Goal: Task Accomplishment & Management: Manage account settings

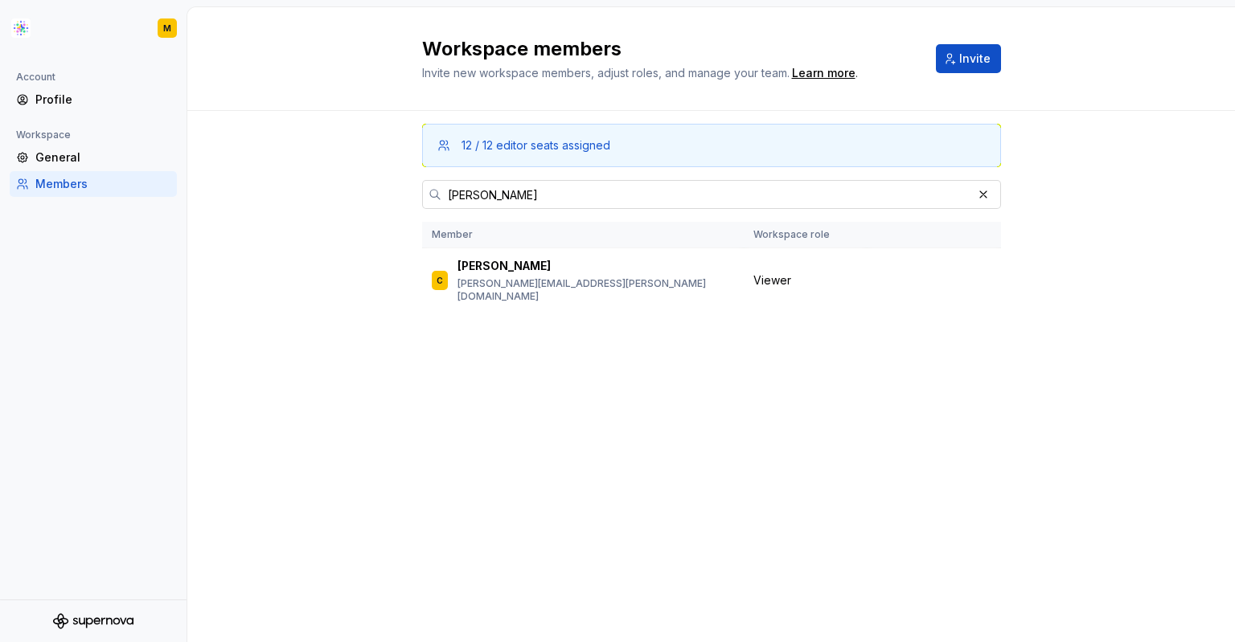
drag, startPoint x: 495, startPoint y: 199, endPoint x: 440, endPoint y: 193, distance: 55.8
click at [440, 193] on div "[PERSON_NAME]" at bounding box center [711, 194] width 579 height 29
type input "[PERSON_NAME][EMAIL_ADDRESS][PERSON_NAME][DOMAIN_NAME]"
click at [917, 277] on span "Change role" at bounding box center [913, 280] width 59 height 13
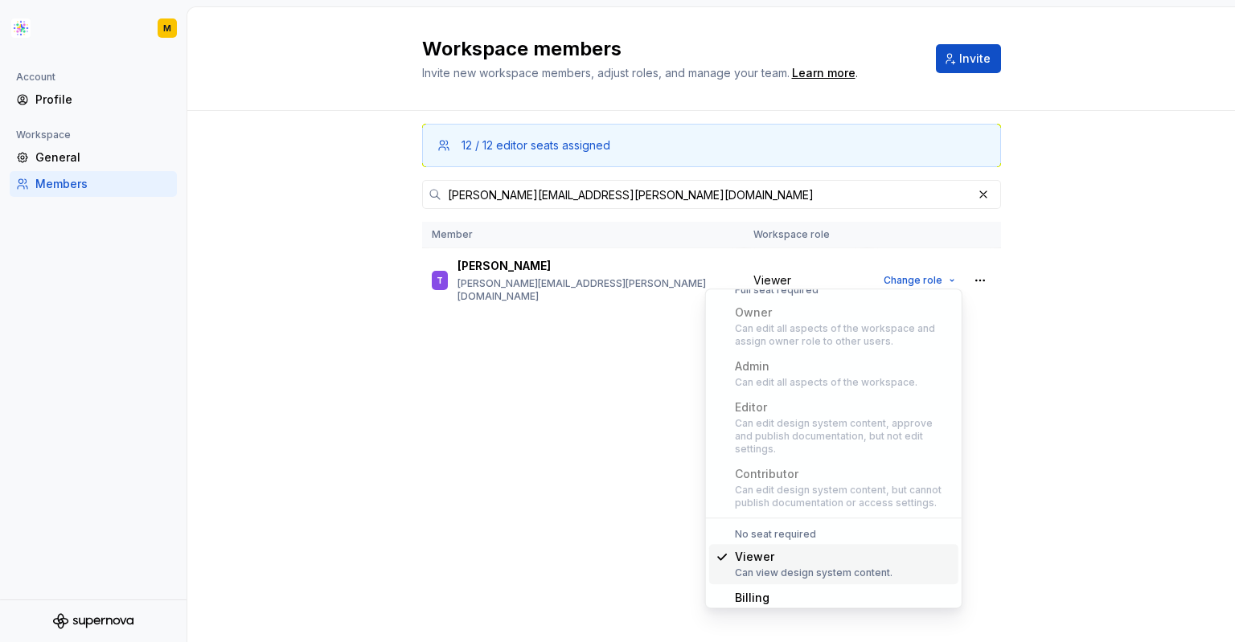
scroll to position [23, 0]
click at [978, 276] on button "button" at bounding box center [980, 280] width 23 height 23
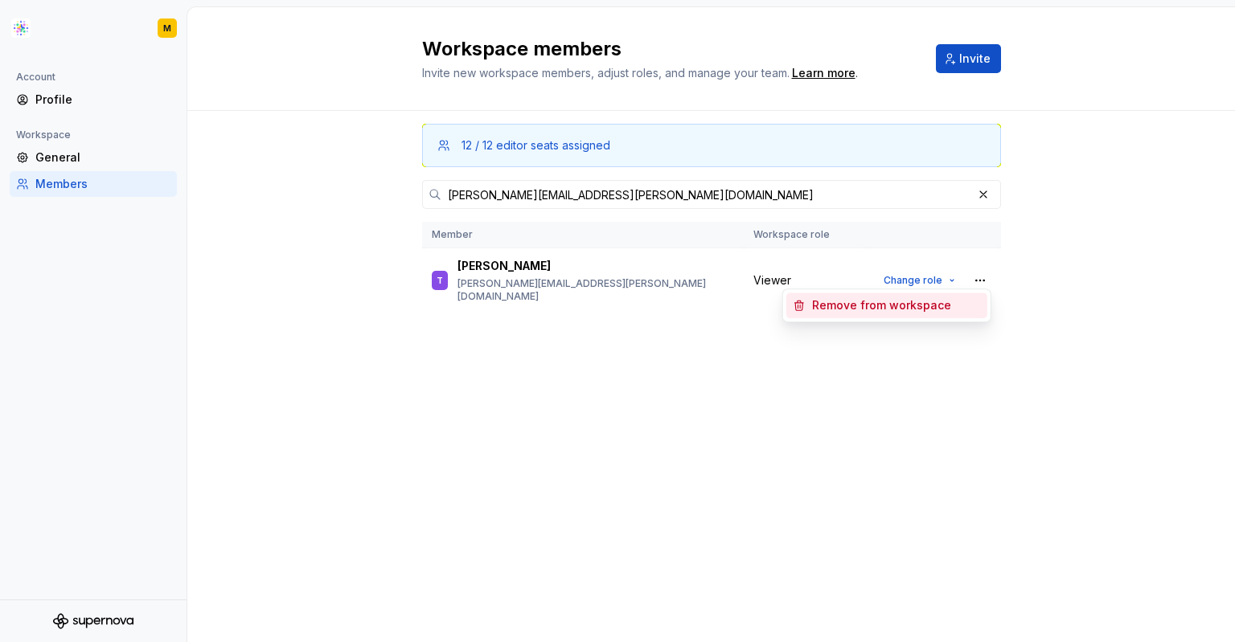
click at [926, 305] on div "Remove from workspace" at bounding box center [881, 306] width 139 height 16
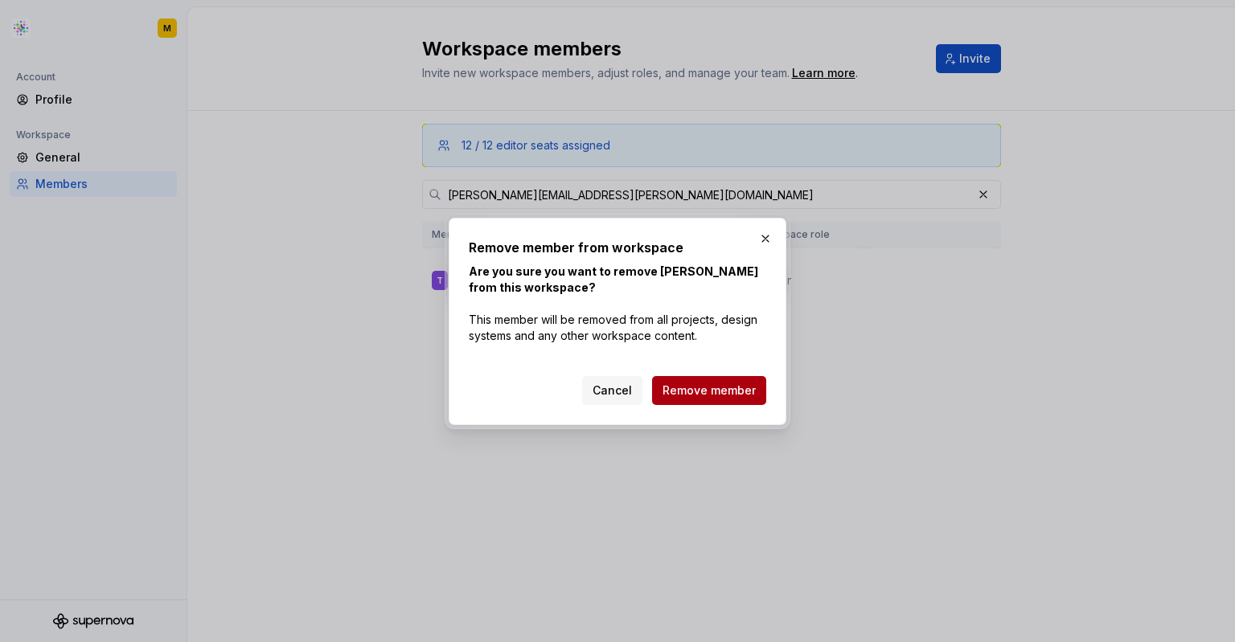
click at [720, 392] on span "Remove member" at bounding box center [709, 391] width 93 height 16
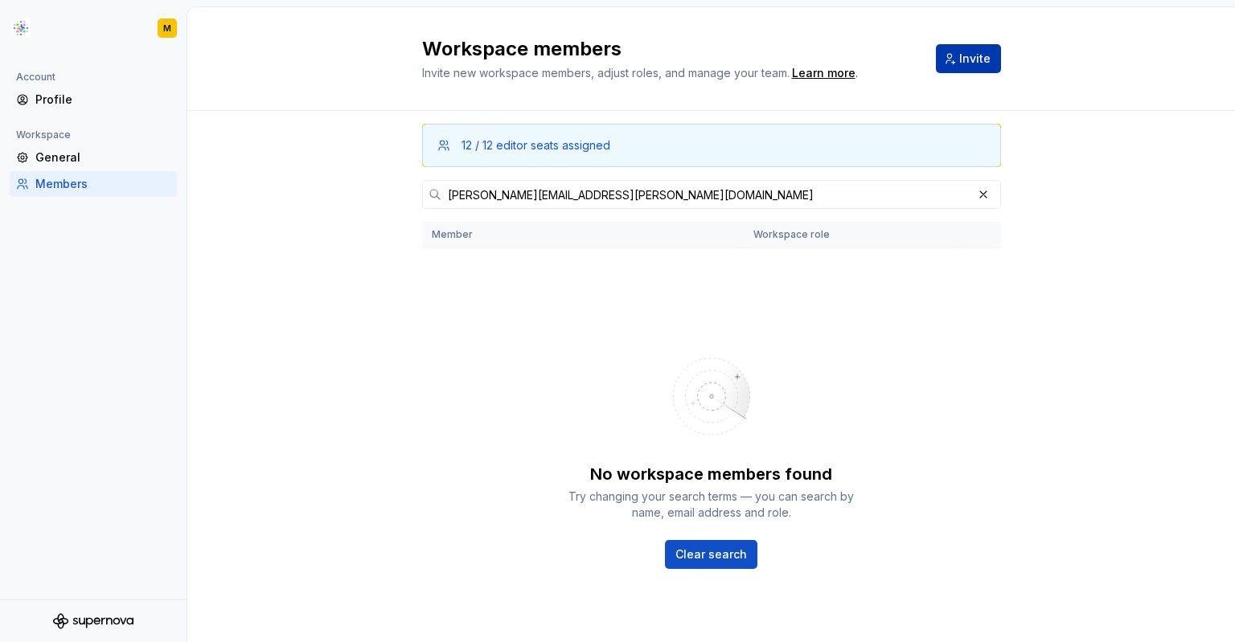
click at [946, 51] on button "Invite" at bounding box center [968, 58] width 65 height 29
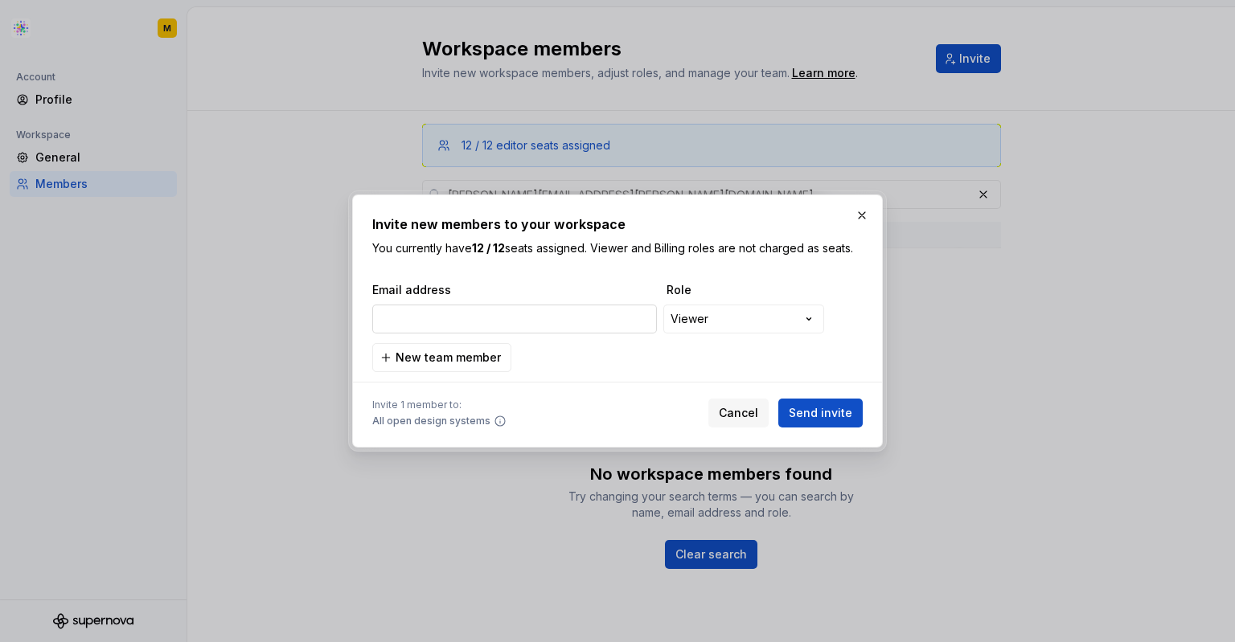
click at [512, 324] on input "email" at bounding box center [514, 319] width 285 height 29
click at [514, 313] on input "email" at bounding box center [514, 319] width 285 height 29
paste input "[PERSON_NAME][EMAIL_ADDRESS][PERSON_NAME][DOMAIN_NAME]"
type input "[PERSON_NAME][EMAIL_ADDRESS][PERSON_NAME][DOMAIN_NAME]"
click at [818, 408] on span "Send invite" at bounding box center [821, 413] width 64 height 16
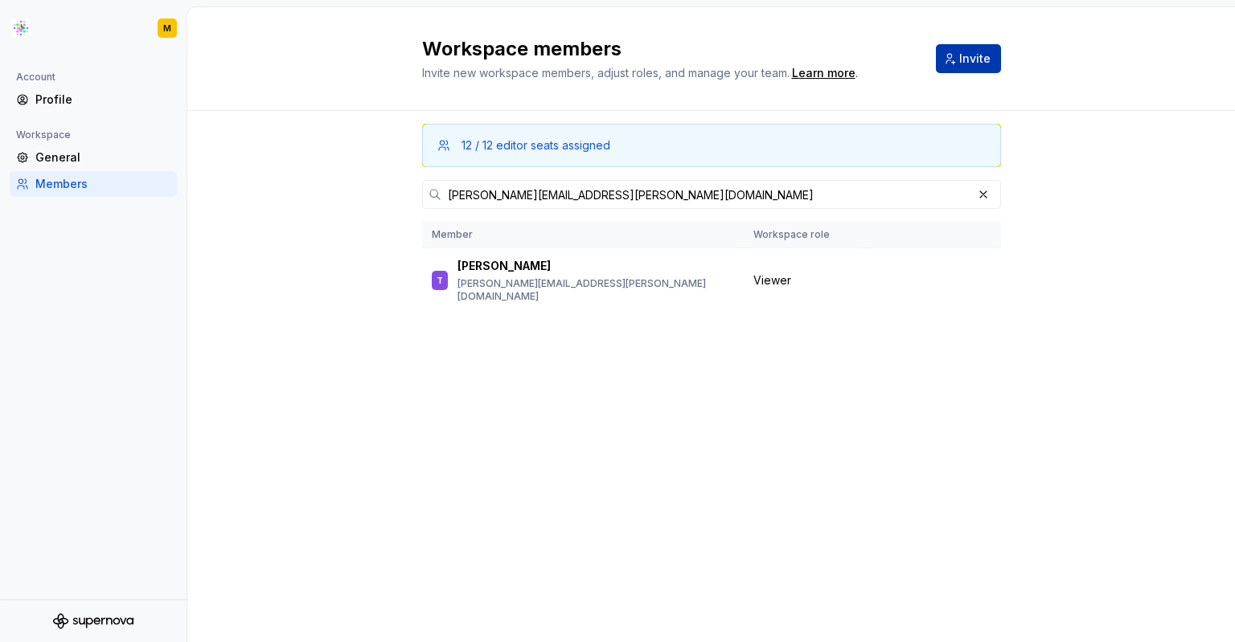
click at [964, 56] on span "Invite" at bounding box center [974, 59] width 31 height 16
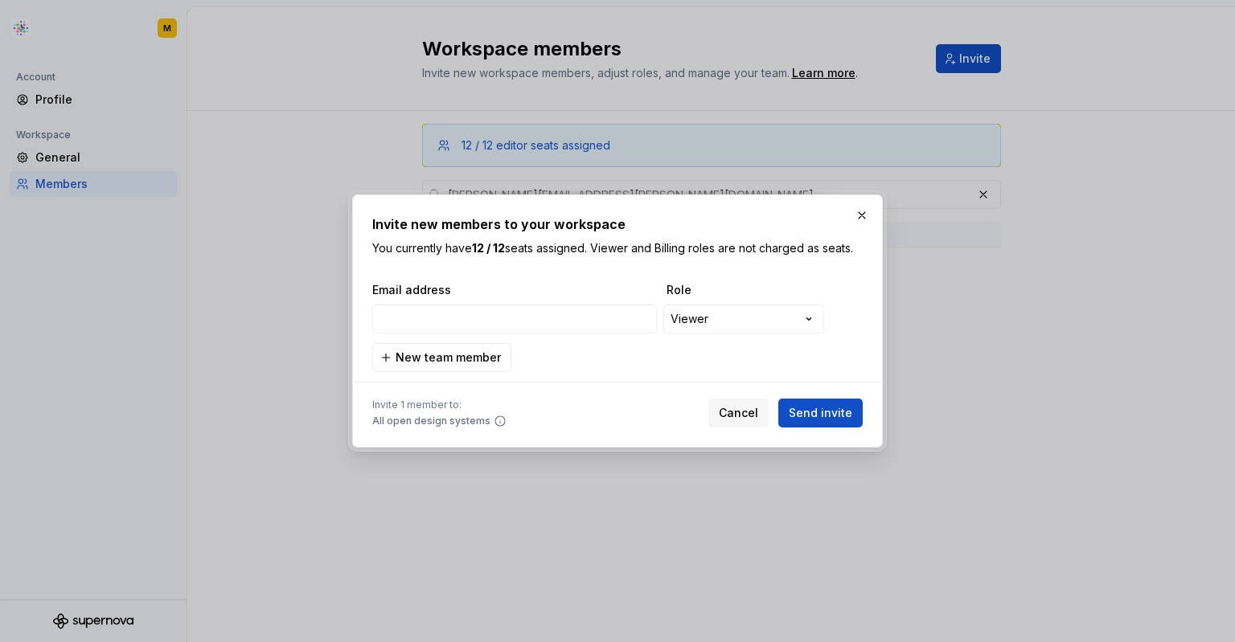
type input "[PERSON_NAME][EMAIL_ADDRESS][PERSON_NAME][DOMAIN_NAME]"
click at [839, 408] on span "Send invite" at bounding box center [821, 413] width 64 height 16
